Goal: Task Accomplishment & Management: Manage account settings

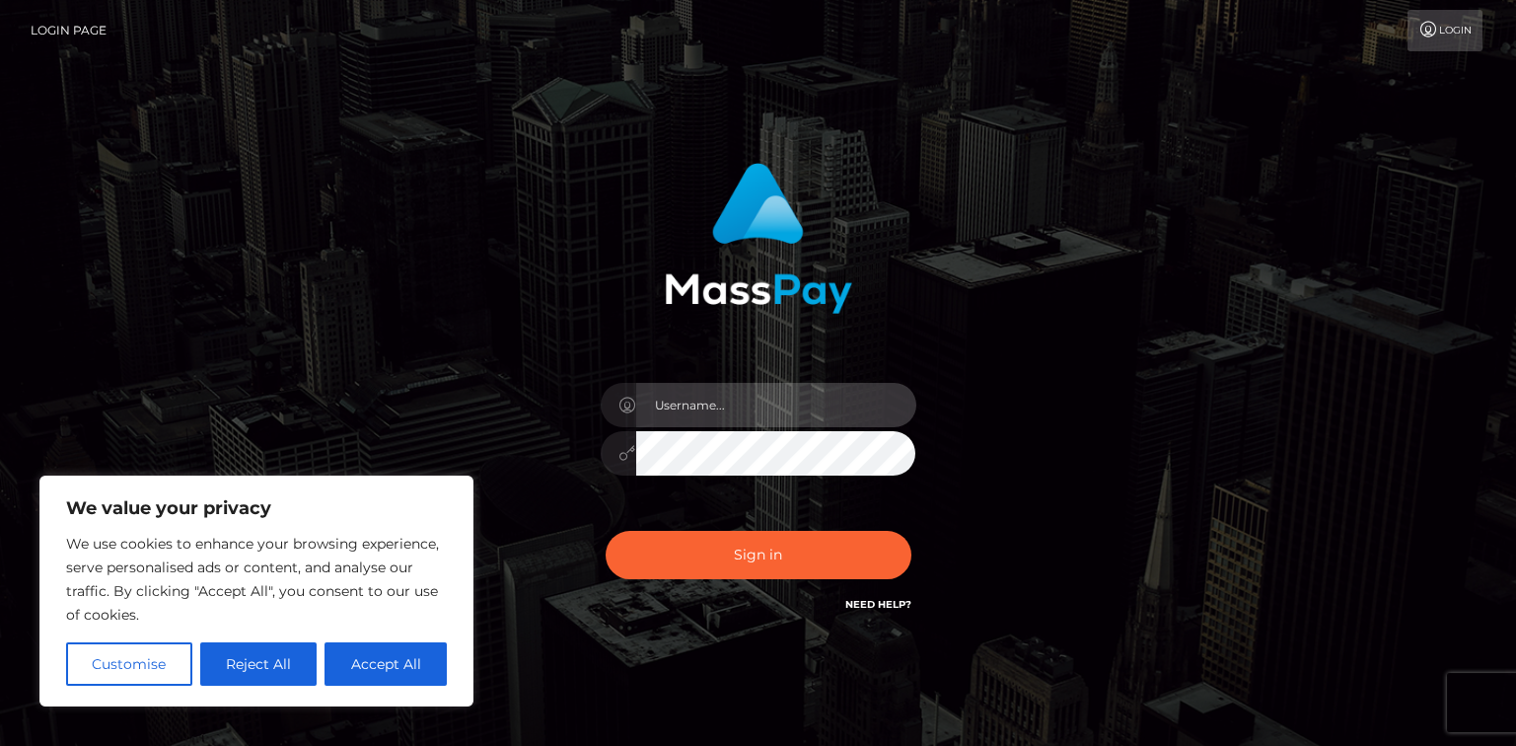
click at [733, 405] on input "text" at bounding box center [776, 405] width 280 height 44
type input "ellen.bakeman@googlemail.com"
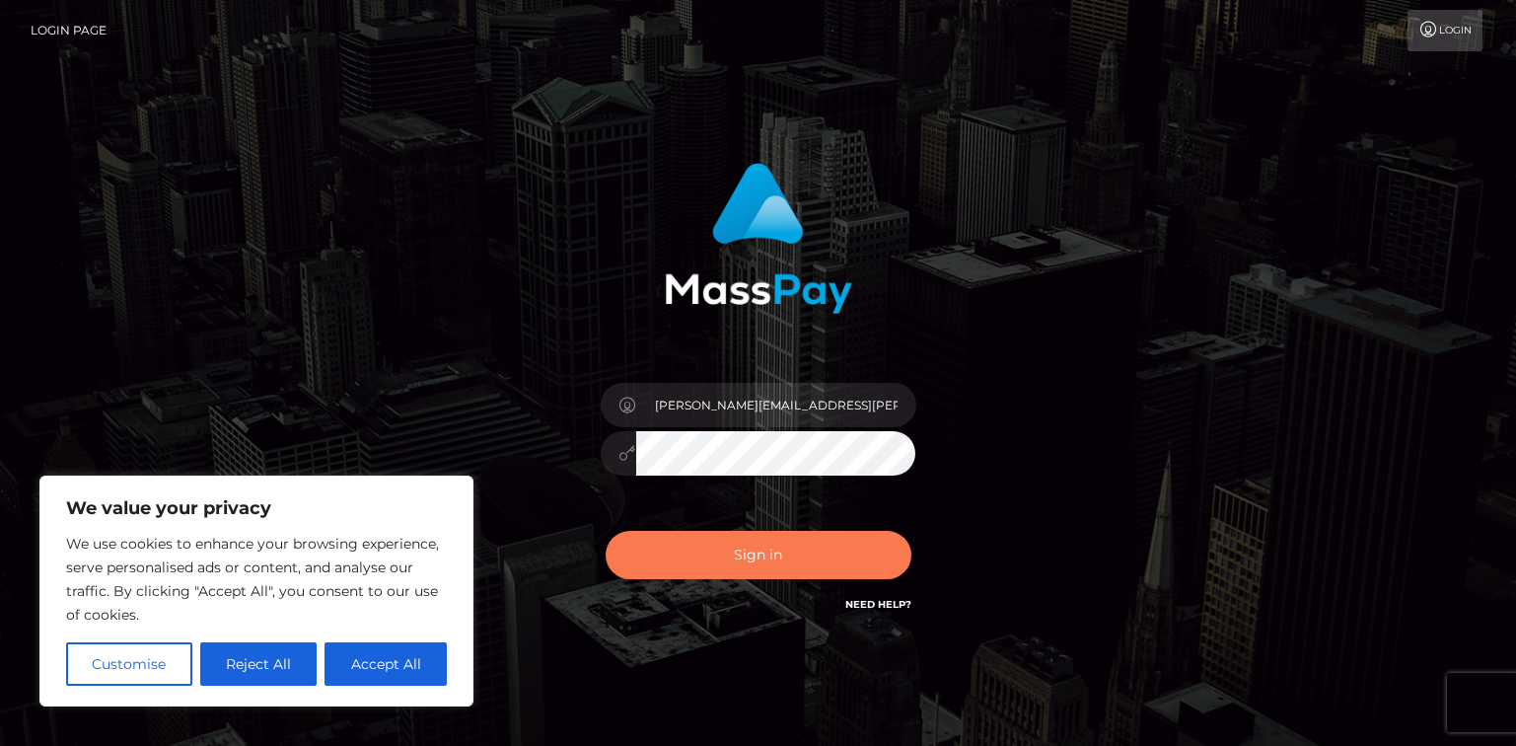
click at [789, 551] on button "Sign in" at bounding box center [758, 555] width 306 height 48
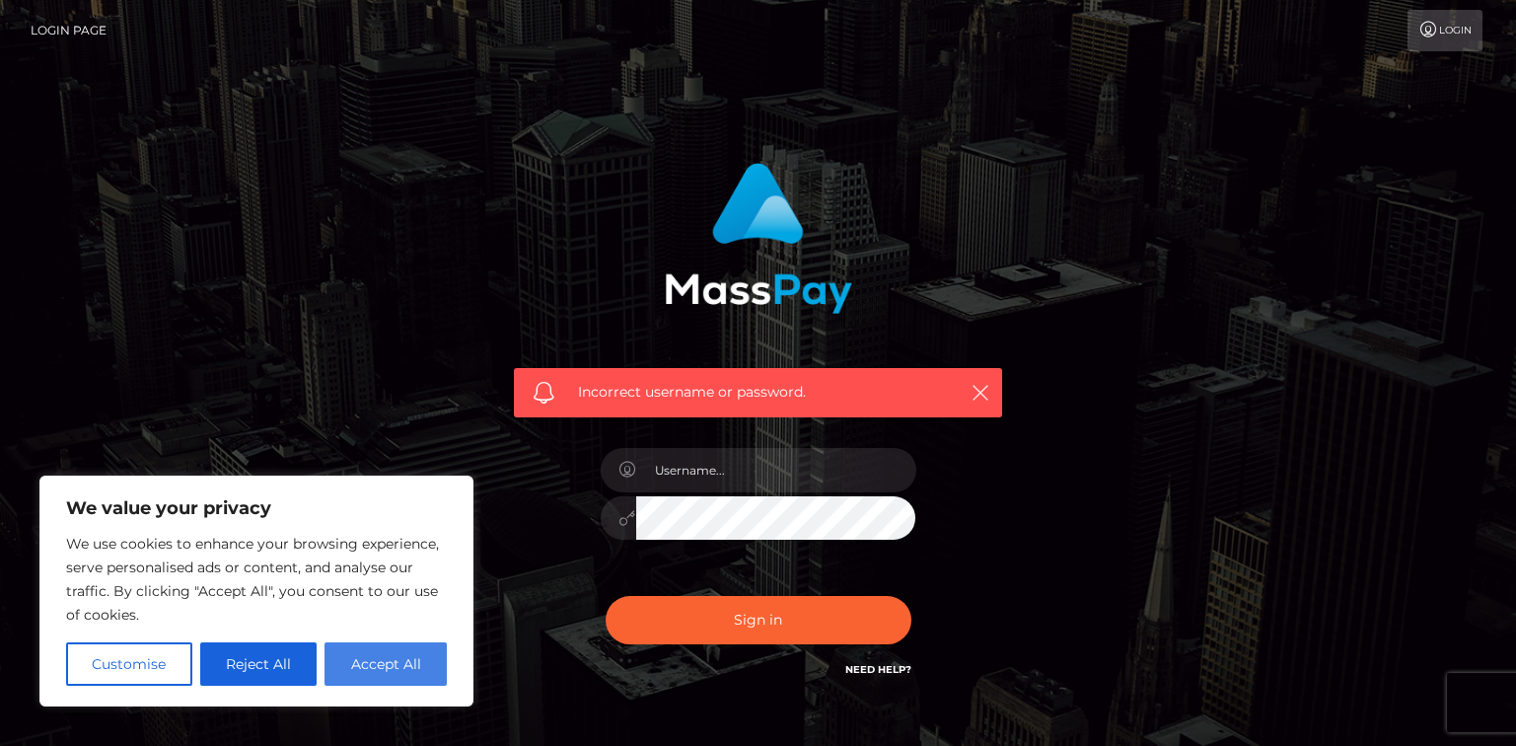
click at [415, 665] on button "Accept All" at bounding box center [385, 663] width 122 height 43
checkbox input "true"
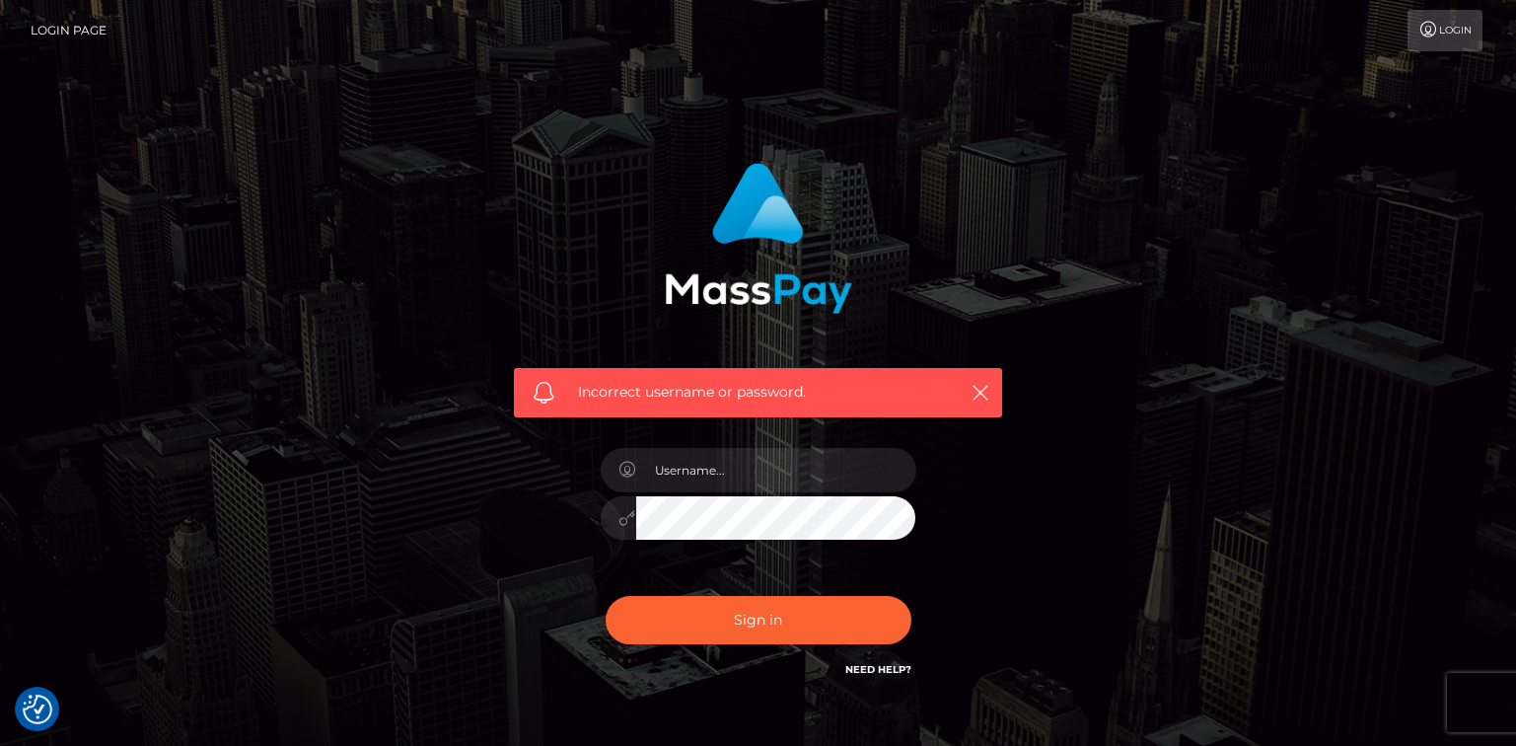
click at [878, 667] on link "Need Help?" at bounding box center [878, 669] width 66 height 13
click at [898, 667] on link "Need Help?" at bounding box center [878, 669] width 66 height 13
click at [79, 22] on link "Login Page" at bounding box center [69, 30] width 76 height 41
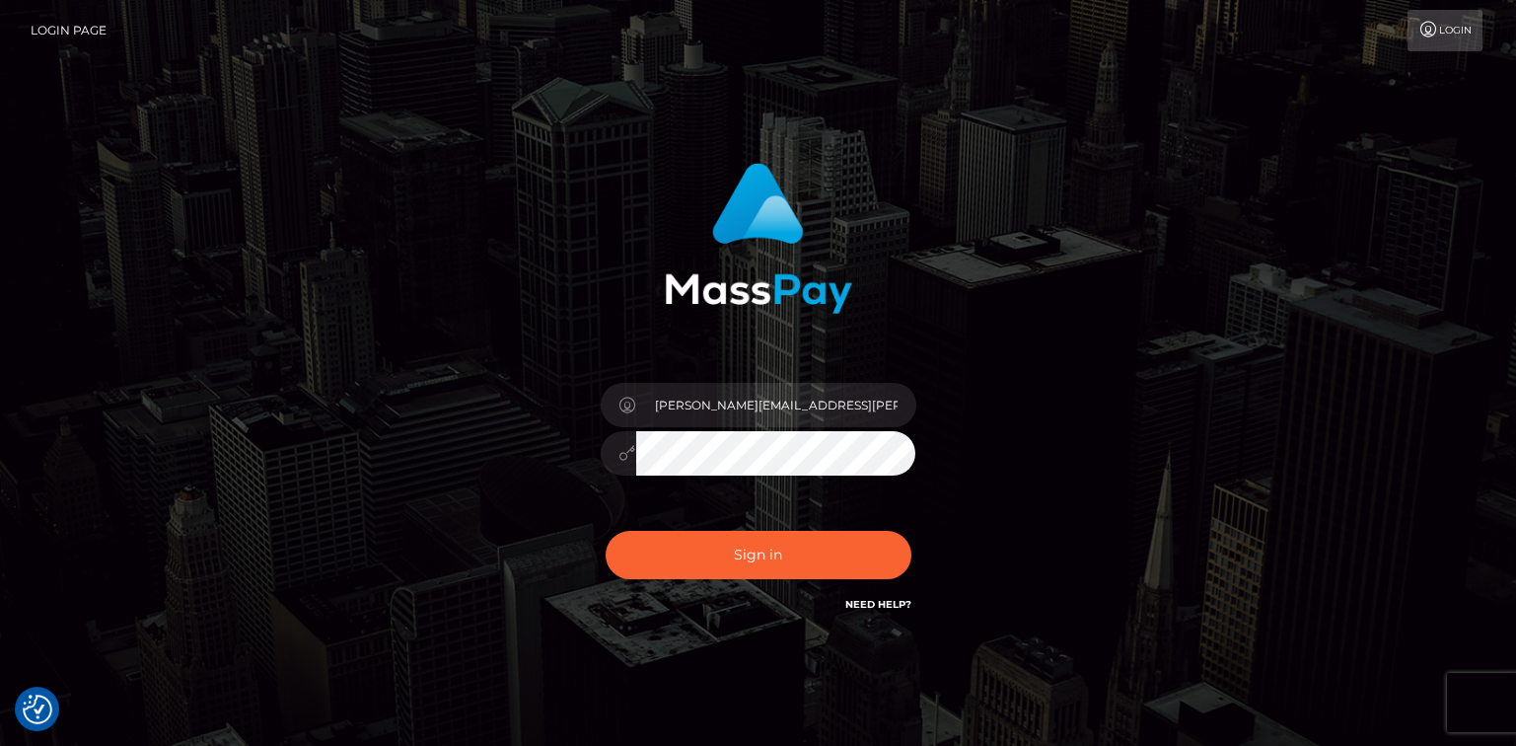
drag, startPoint x: 0, startPoint y: 0, endPoint x: 1007, endPoint y: 338, distance: 1062.1
click at [1006, 330] on div "[PERSON_NAME][EMAIL_ADDRESS][PERSON_NAME][DOMAIN_NAME]" at bounding box center [758, 389] width 518 height 482
click at [1447, 32] on link "Login" at bounding box center [1444, 30] width 75 height 41
click at [821, 407] on input "text" at bounding box center [776, 405] width 280 height 44
type input "[PERSON_NAME][EMAIL_ADDRESS][PERSON_NAME][DOMAIN_NAME]"
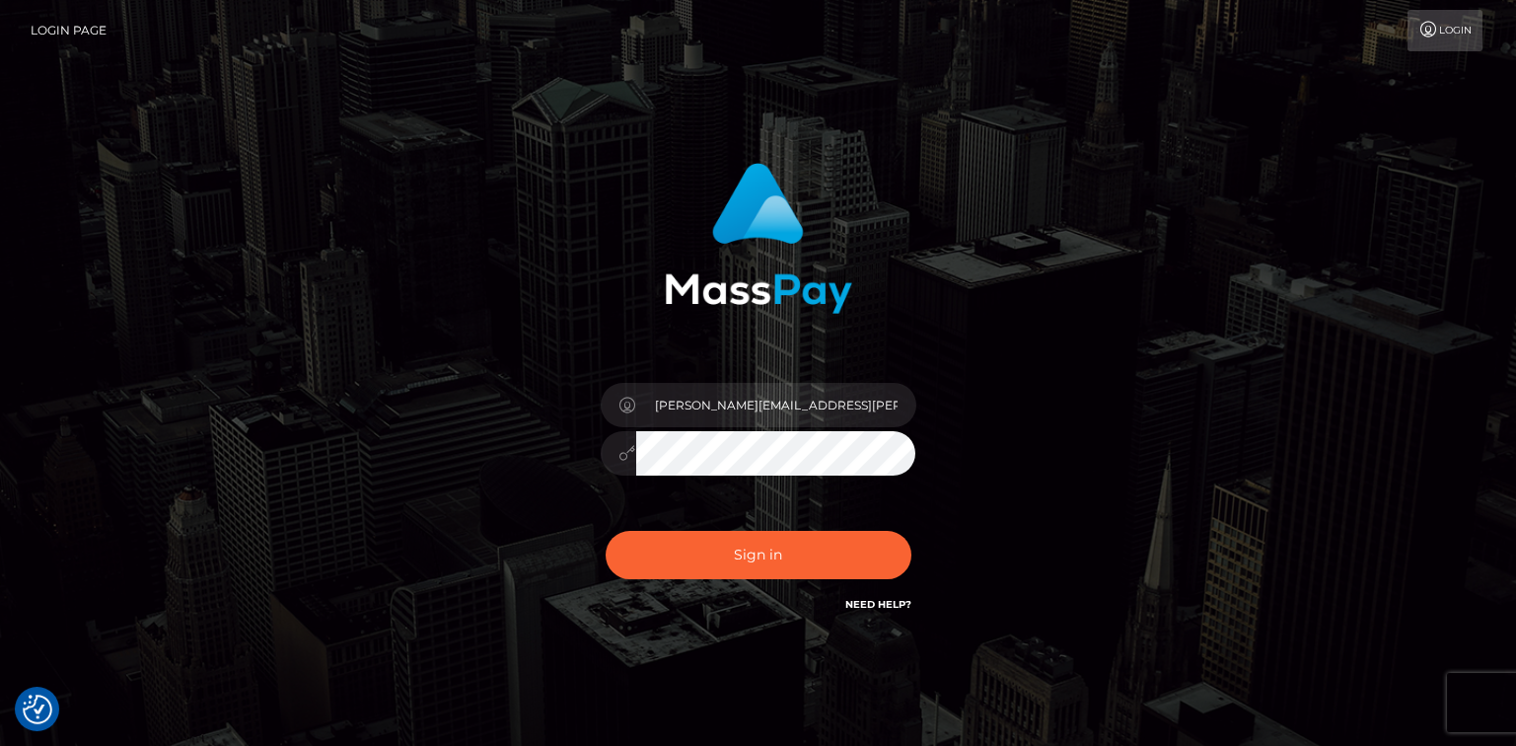
click at [988, 491] on div "[PERSON_NAME][EMAIL_ADDRESS][PERSON_NAME][DOMAIN_NAME]" at bounding box center [758, 389] width 518 height 482
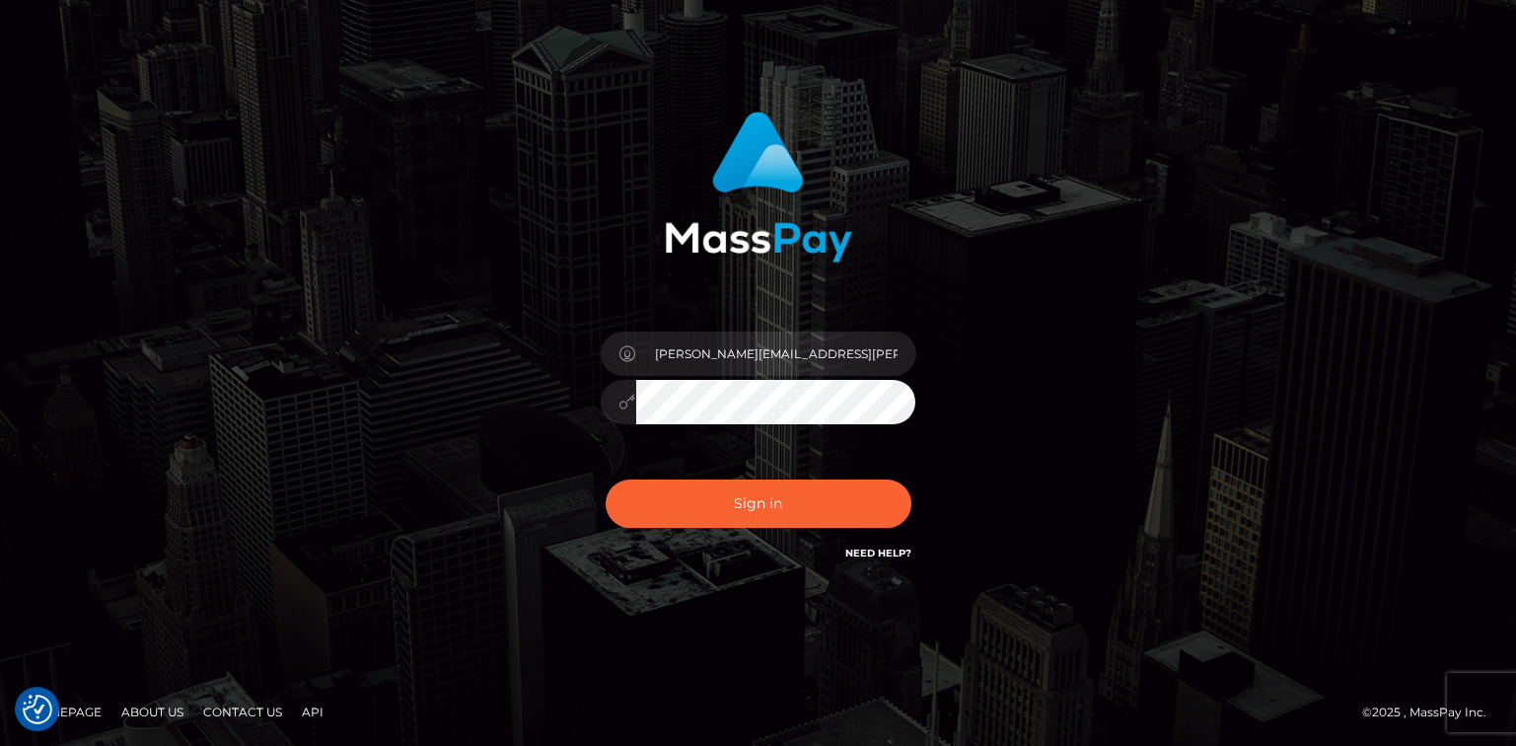
click at [895, 554] on link "Need Help?" at bounding box center [878, 552] width 66 height 13
click at [888, 549] on link "Need Help?" at bounding box center [878, 552] width 66 height 13
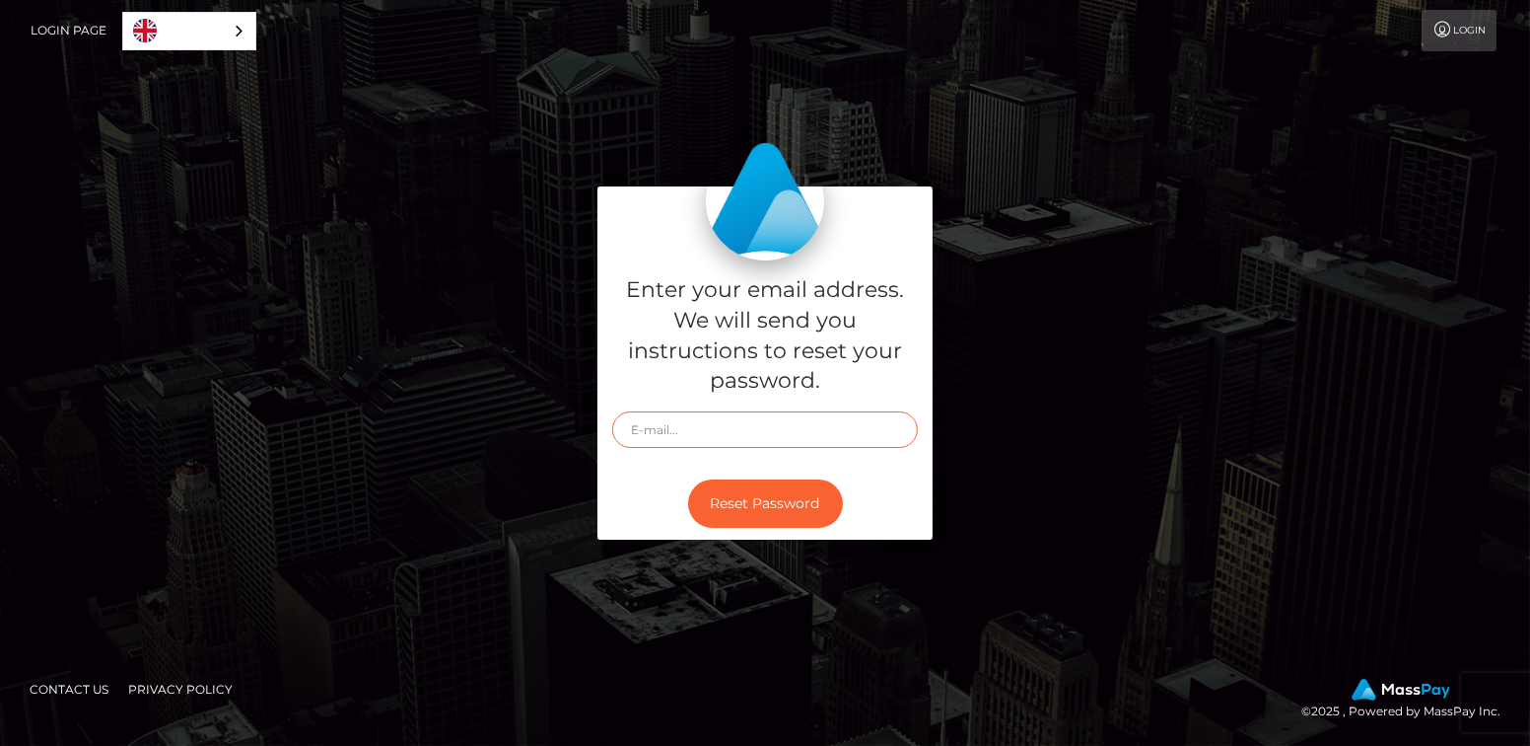
click at [792, 426] on input "text" at bounding box center [765, 429] width 306 height 36
type input "[PERSON_NAME][EMAIL_ADDRESS][PERSON_NAME][DOMAIN_NAME]"
click at [743, 493] on button "Reset Password" at bounding box center [765, 503] width 155 height 48
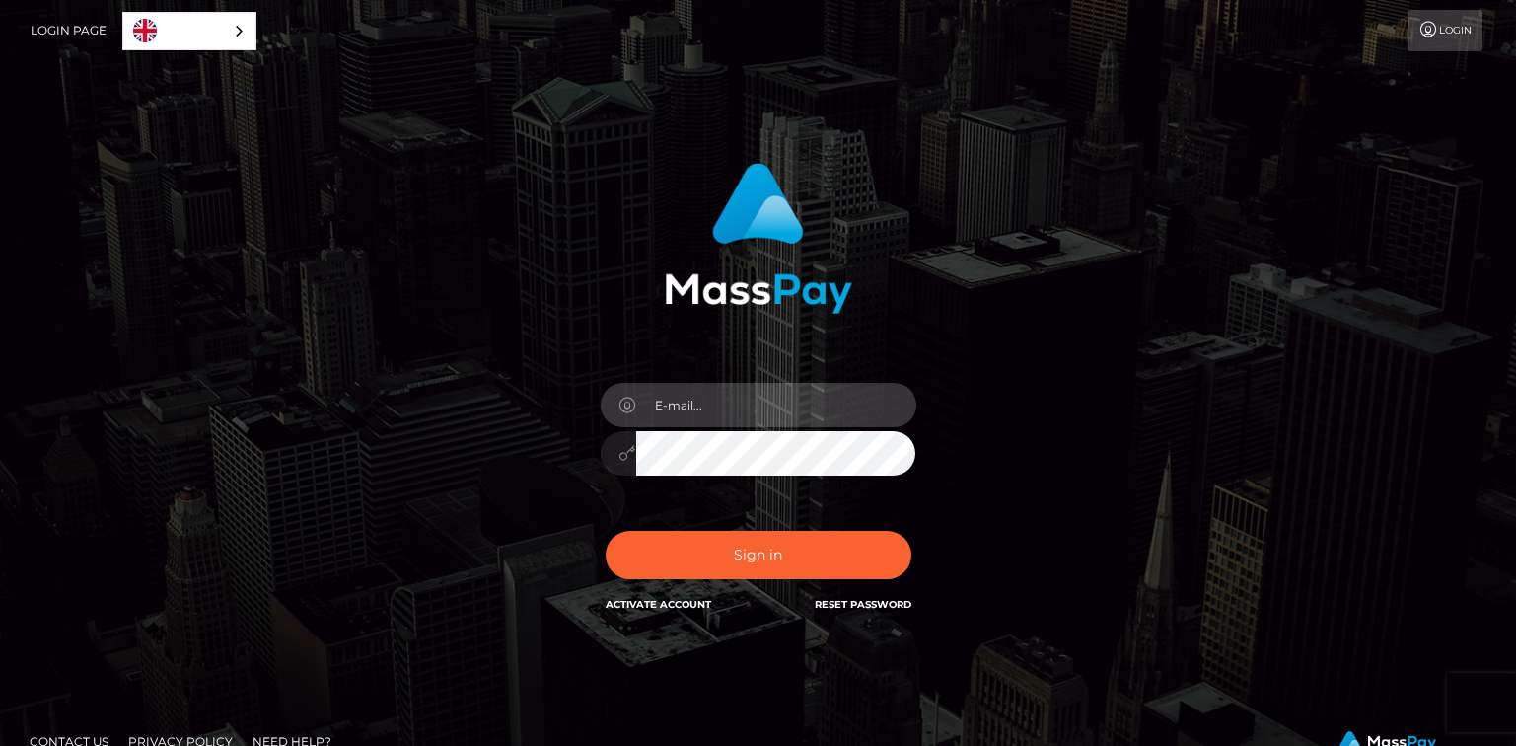
click at [768, 406] on input "email" at bounding box center [776, 405] width 280 height 44
click at [729, 400] on input "email" at bounding box center [776, 405] width 280 height 44
type input "[PERSON_NAME][EMAIL_ADDRESS][PERSON_NAME][DOMAIN_NAME]"
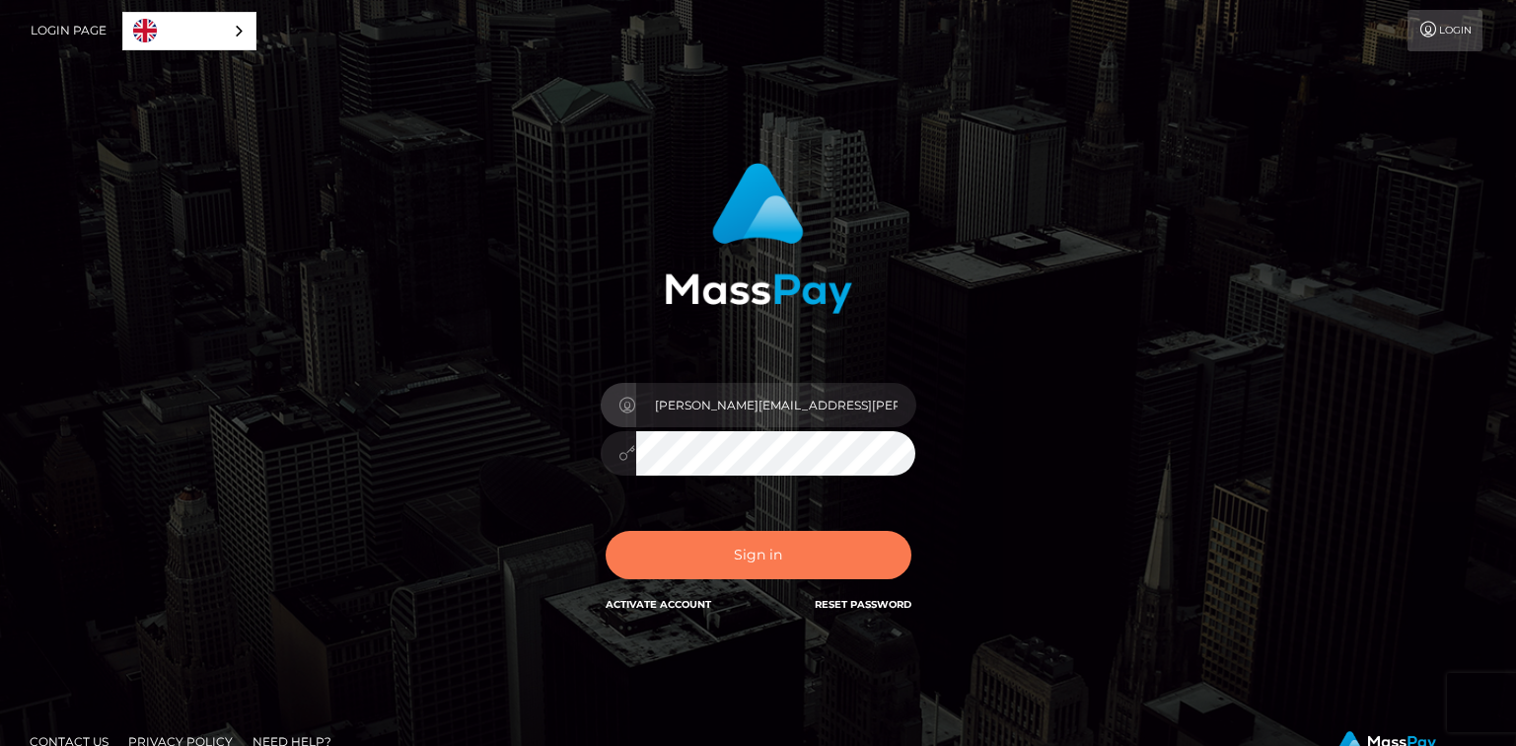
click at [765, 555] on button "Sign in" at bounding box center [758, 555] width 306 height 48
